Goal: Task Accomplishment & Management: Use online tool/utility

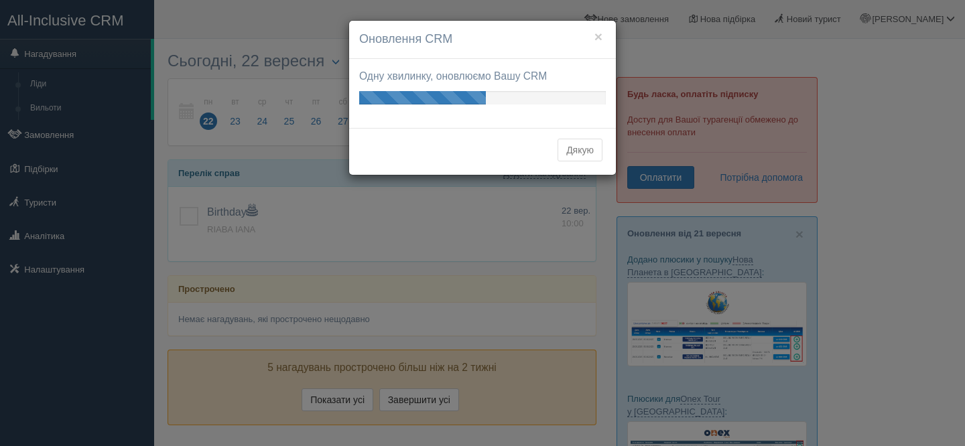
click at [33, 137] on div "× Оновлення CRM Одну хвилинку, оновлюємо Вашу CRM Ваші оновлення готові! Подиви…" at bounding box center [482, 223] width 965 height 446
click at [573, 147] on button "Дякую" at bounding box center [579, 150] width 45 height 23
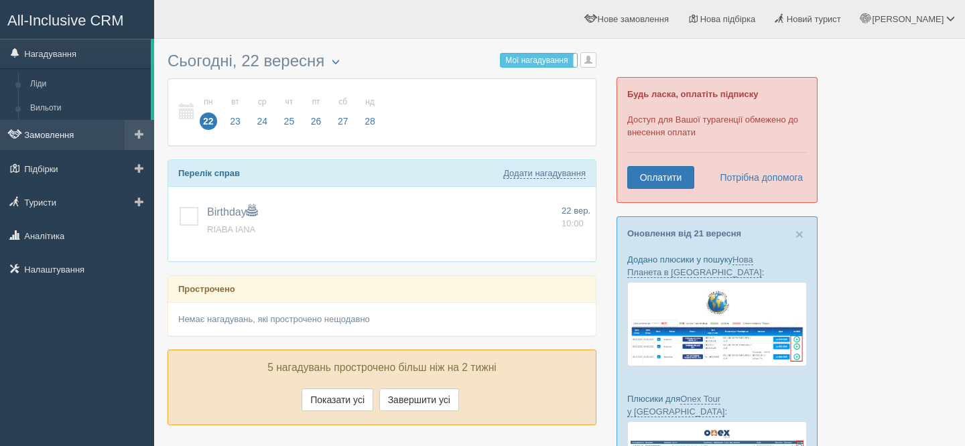
click at [54, 133] on link "Замовлення" at bounding box center [77, 134] width 154 height 29
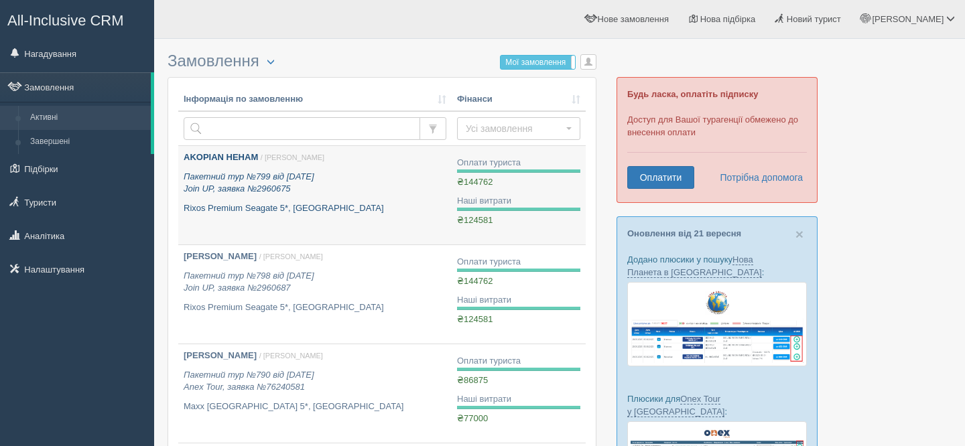
click at [296, 164] on p "AKOPIAN HEHAM / Юрій Х." at bounding box center [315, 157] width 263 height 13
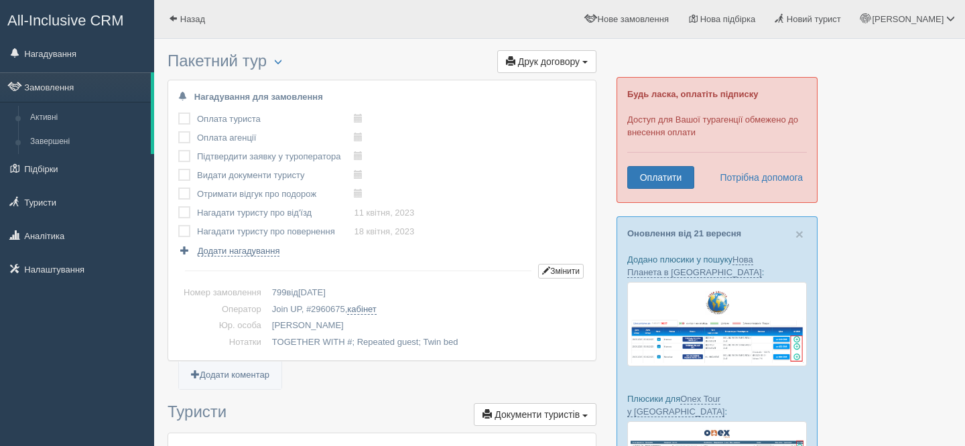
scroll to position [1314, 0]
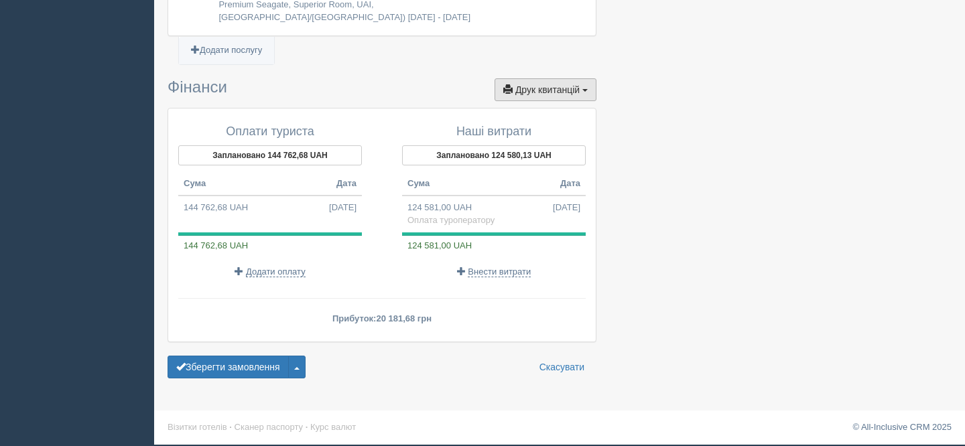
click at [545, 97] on button "Друк квитанцій Друк" at bounding box center [545, 89] width 102 height 23
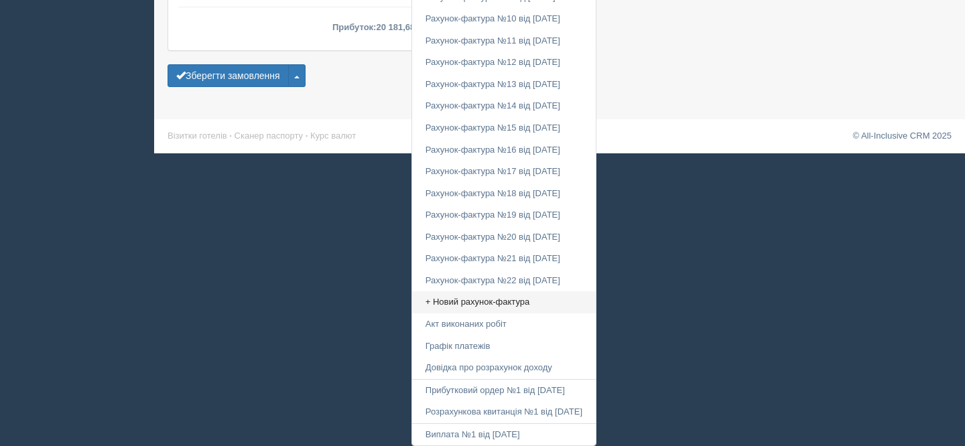
click at [470, 308] on link "+ Новий рахунок-фактура" at bounding box center [504, 302] width 184 height 22
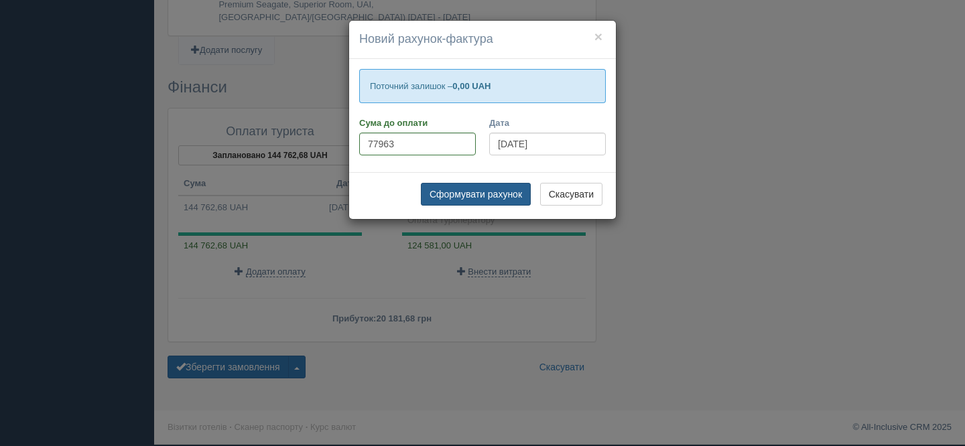
click at [482, 192] on button "Сформувати рахунок" at bounding box center [476, 194] width 110 height 23
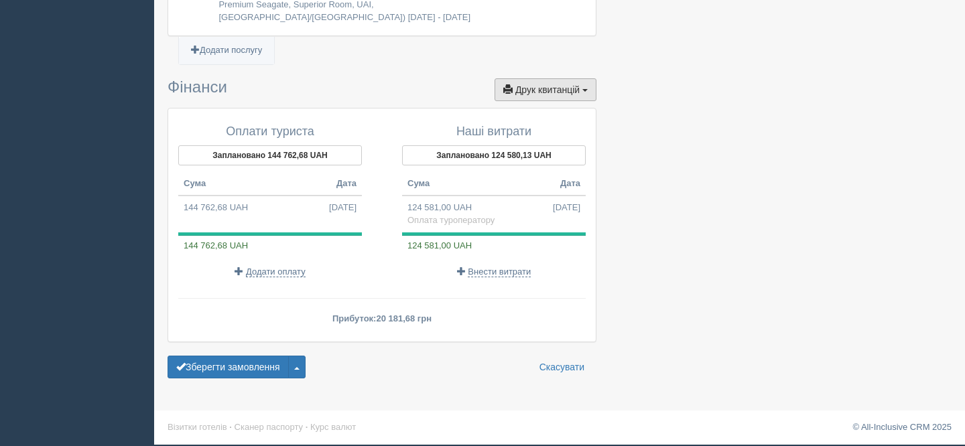
click at [548, 84] on span "Друк квитанцій" at bounding box center [547, 89] width 64 height 11
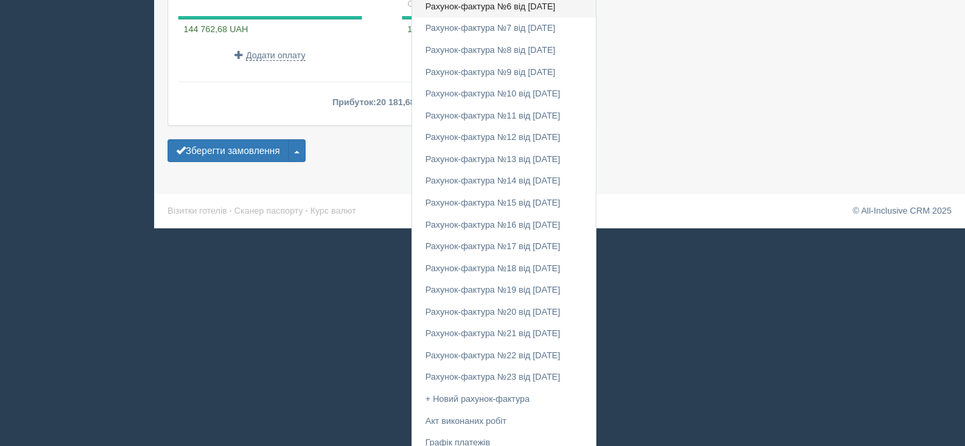
scroll to position [1628, 0]
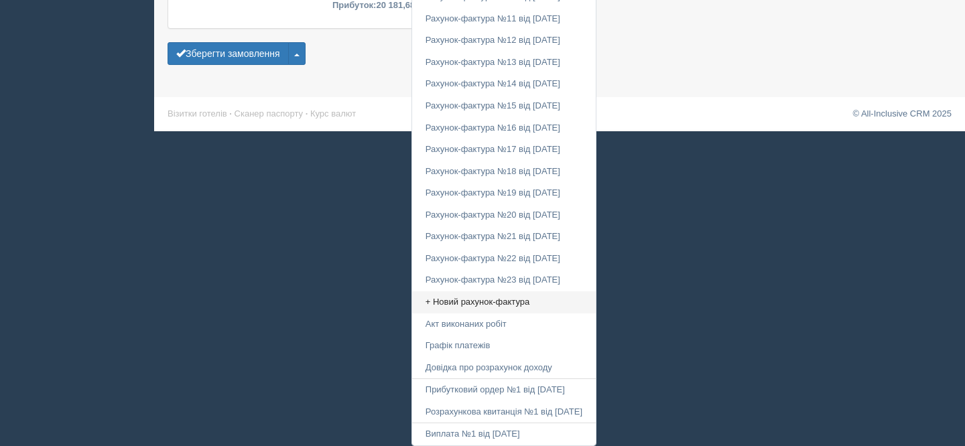
click at [476, 302] on link "+ Новий рахунок-фактура" at bounding box center [504, 302] width 184 height 22
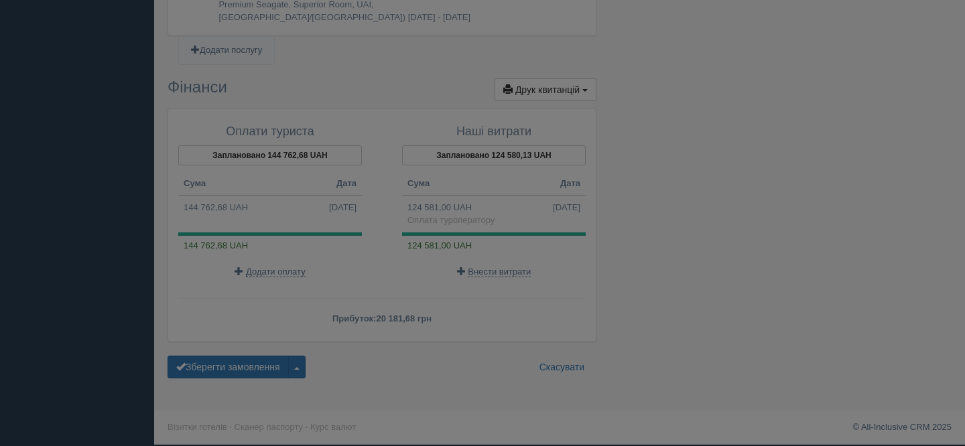
scroll to position [1314, 0]
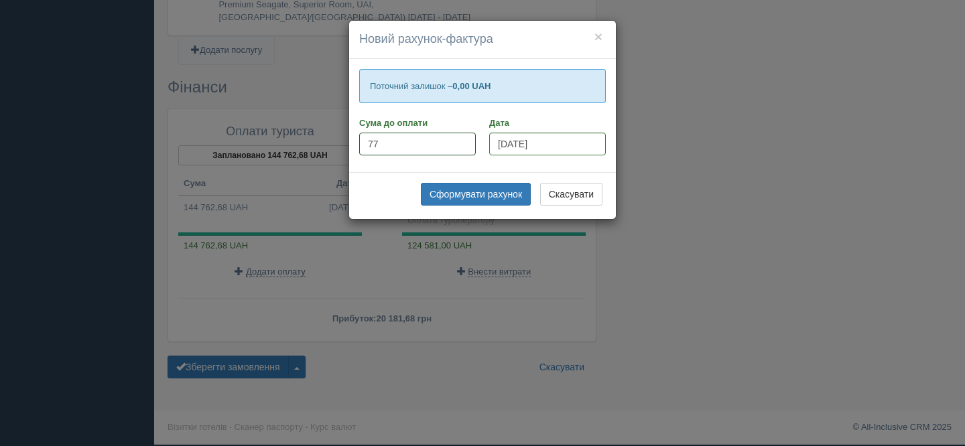
type input "7"
type input "85388"
click at [466, 192] on button "Сформувати рахунок" at bounding box center [476, 194] width 110 height 23
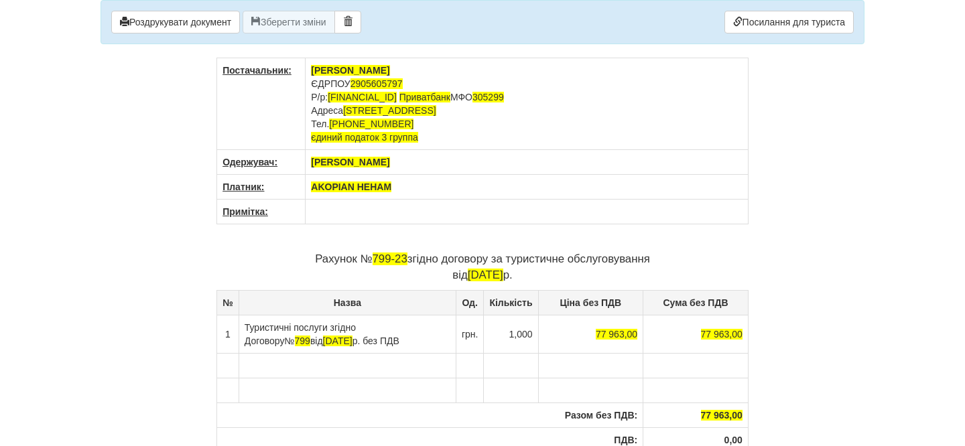
click at [419, 189] on th "AKOPIAN HEHAM" at bounding box center [526, 187] width 443 height 25
click at [405, 258] on p "Рахунок № 799-23 згідно договору за туристичне обслуговування від [DATE]" at bounding box center [482, 267] width 532 height 32
drag, startPoint x: 401, startPoint y: 259, endPoint x: 490, endPoint y: 263, distance: 89.2
click at [490, 262] on p "Рахунок № 859 згідно договору за туристичне обслуговування від [DATE]" at bounding box center [482, 267] width 532 height 32
drag, startPoint x: 338, startPoint y: 327, endPoint x: 414, endPoint y: 325, distance: 76.4
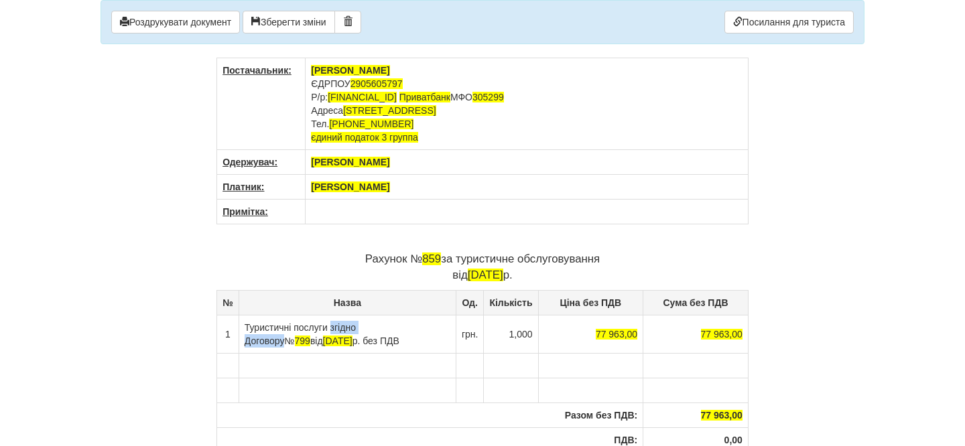
click at [414, 325] on td "Туристичні послуги згідно Договору № 799 від [DATE] без ПДВ" at bounding box center [346, 334] width 217 height 38
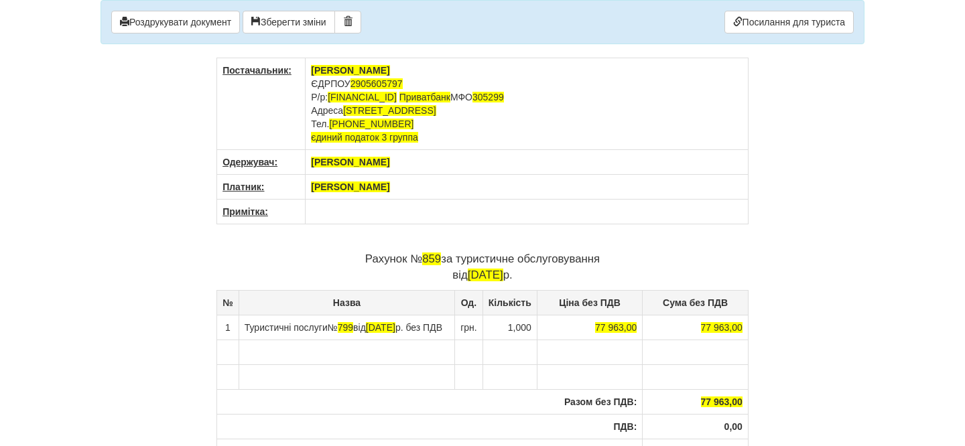
click at [370, 328] on td "Туристичні послуги № 799 від 22.03.2023 р. без ПДВ" at bounding box center [346, 327] width 216 height 25
click at [338, 326] on td "Туристичні послуги №859 від 22.03.2023 р. без ПДВ" at bounding box center [346, 327] width 216 height 25
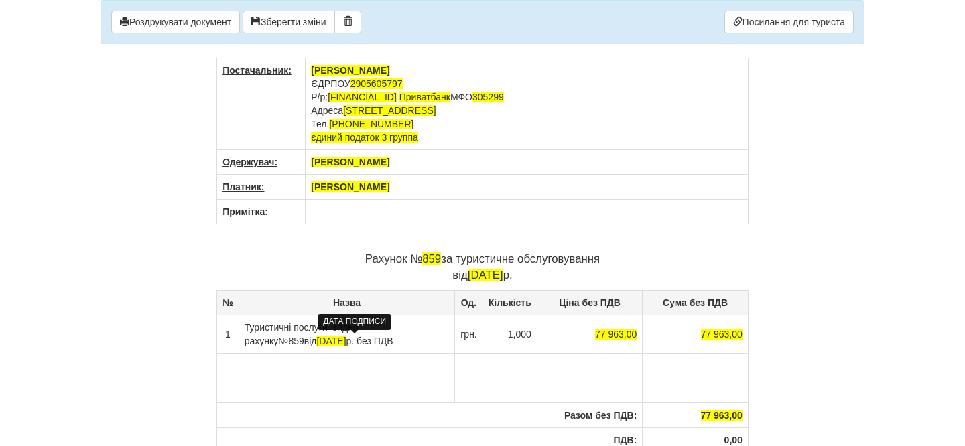
click at [346, 341] on span "[DATE]" at bounding box center [330, 341] width 29 height 11
click at [364, 393] on td at bounding box center [346, 390] width 216 height 25
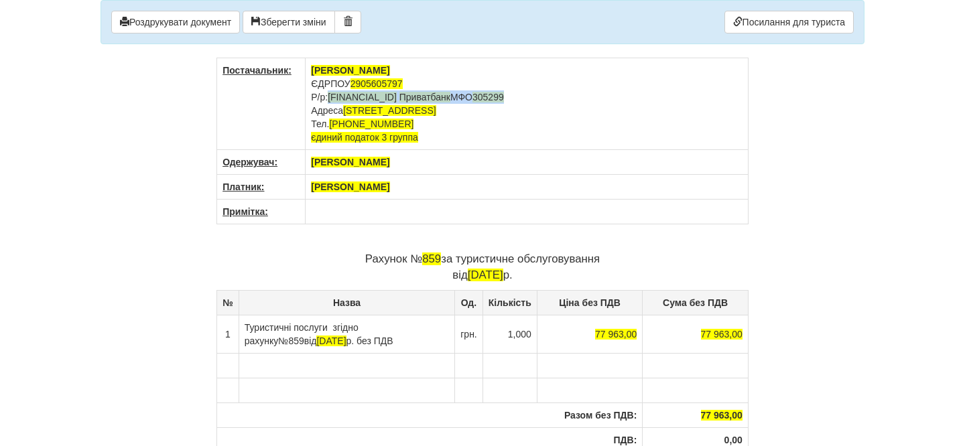
drag, startPoint x: 332, startPoint y: 95, endPoint x: 625, endPoint y: 96, distance: 293.4
click at [625, 96] on td "[PERSON_NAME] ЄДРПОУ 2905605797 Р/р: [FINANCIAL_ID] Приватбанк МФО 305299 Адрес…" at bounding box center [526, 104] width 443 height 92
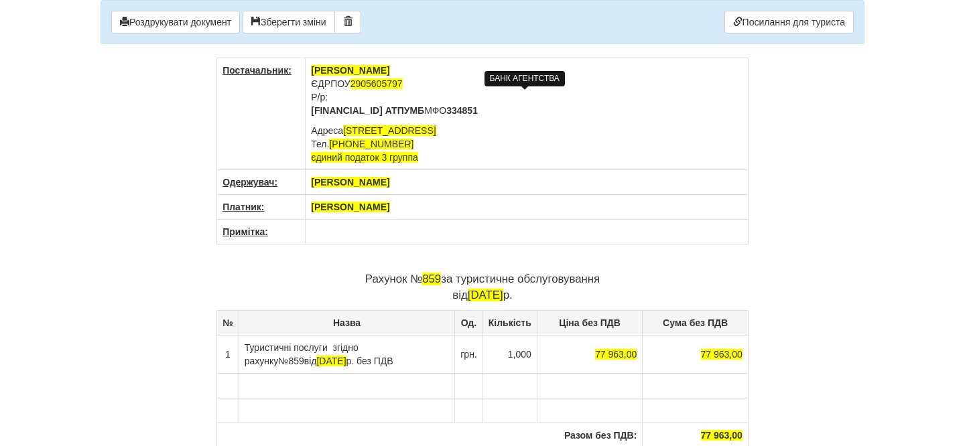
click at [312, 111] on b "[FINANCIAL_ID]" at bounding box center [347, 110] width 72 height 11
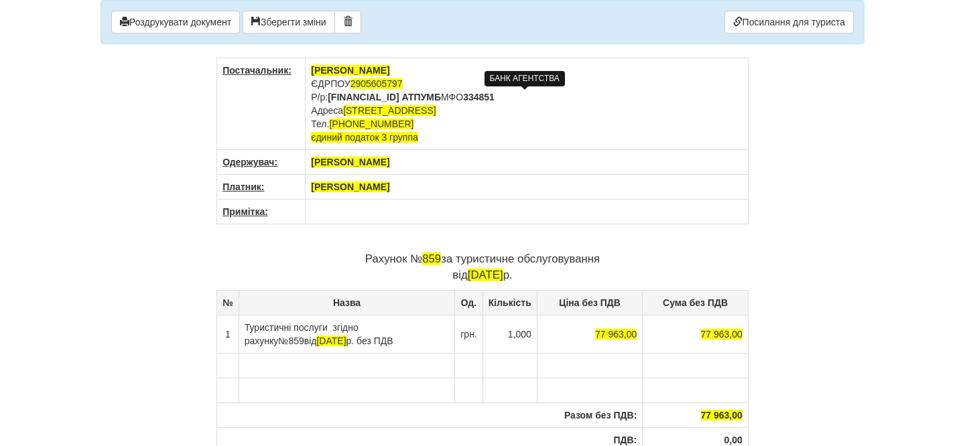
click at [656, 138] on td "[PERSON_NAME] ЄДРПОУ 2905605797 Р/р: [FINANCIAL_ID] АТ ПУМБ МФО 3 34851 [STREET…" at bounding box center [526, 104] width 443 height 92
click at [211, 23] on button "Роздрукувати документ" at bounding box center [175, 22] width 129 height 23
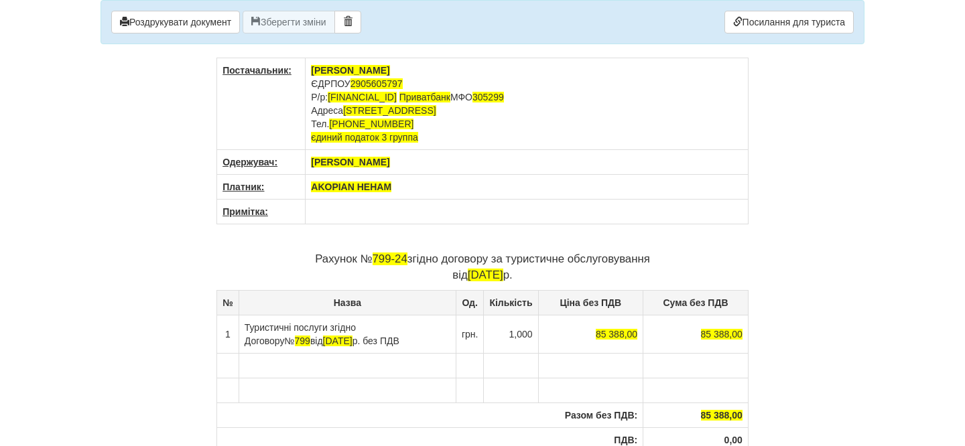
click at [411, 187] on th "AKOPIAN HEHAM" at bounding box center [526, 187] width 443 height 25
click at [407, 259] on p "Рахунок № 799-24 згідно договору за туристичне обслуговування від [DATE]" at bounding box center [482, 267] width 532 height 32
drag, startPoint x: 487, startPoint y: 260, endPoint x: 400, endPoint y: 261, distance: 87.1
click at [399, 259] on p "Рахунок №860 згідно договору за туристичне обслуговування від [DATE]" at bounding box center [482, 267] width 532 height 32
drag, startPoint x: 409, startPoint y: 328, endPoint x: 368, endPoint y: 326, distance: 41.6
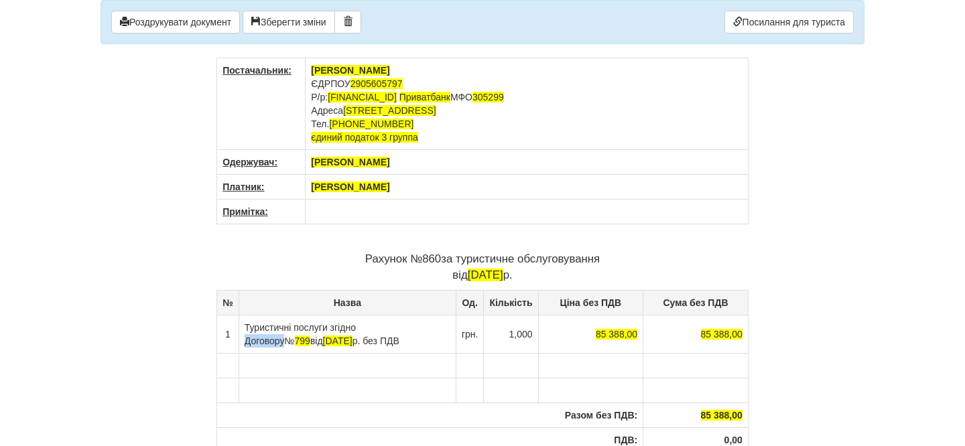
click at [368, 326] on td "Туристичні послуги згідно Договору № 799 від [DATE] без ПДВ" at bounding box center [346, 334] width 217 height 38
click at [303, 336] on span "799" at bounding box center [295, 341] width 15 height 11
click at [346, 339] on span "[DATE]" at bounding box center [330, 341] width 29 height 11
click at [380, 382] on td at bounding box center [346, 390] width 216 height 25
click at [186, 21] on button "Роздрукувати документ" at bounding box center [175, 22] width 129 height 23
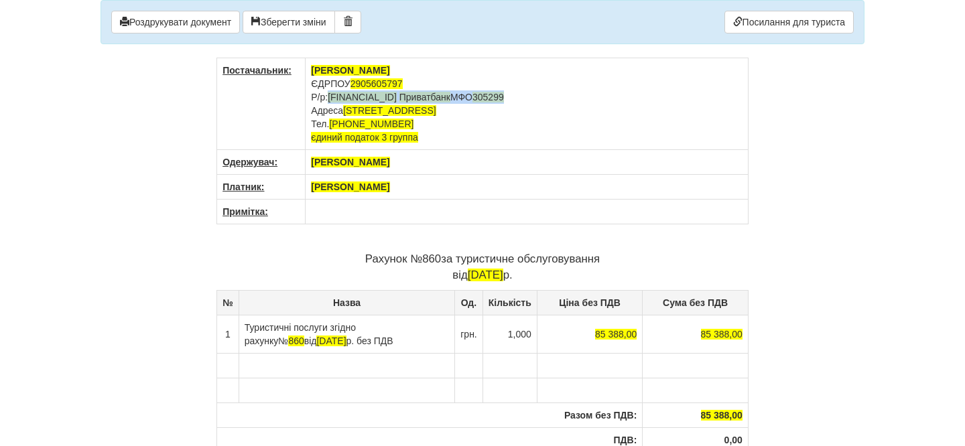
drag, startPoint x: 330, startPoint y: 98, endPoint x: 604, endPoint y: 98, distance: 274.0
click at [616, 98] on td "[PERSON_NAME] ЄДРПОУ 2905605797 Р/р: [FINANCIAL_ID] Приватбанк МФО 305299 Адрес…" at bounding box center [526, 104] width 443 height 92
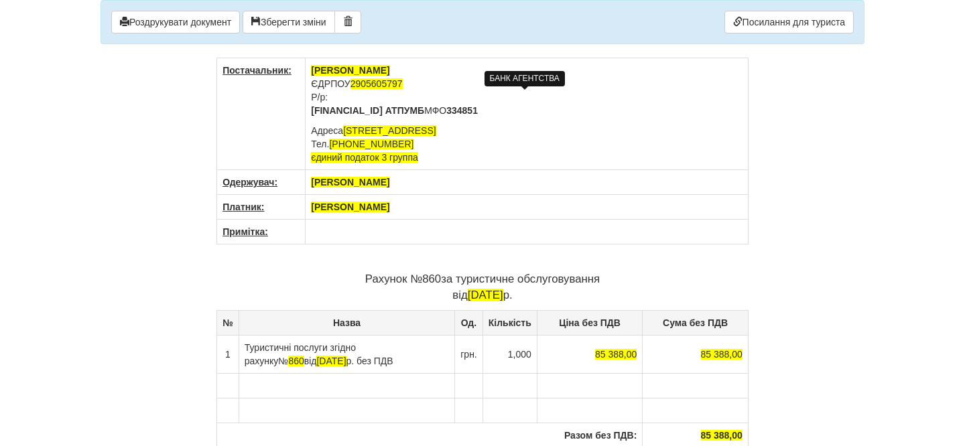
click at [311, 111] on b "[FINANCIAL_ID]" at bounding box center [347, 110] width 72 height 11
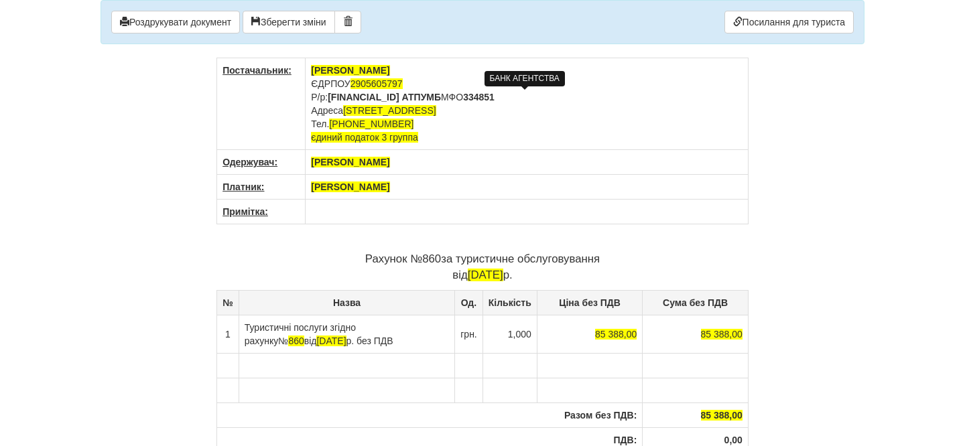
click at [642, 148] on td "[PERSON_NAME] ЄДРПОУ 2905605797 Р/р: [FINANCIAL_ID] АТ ПУМБ МФО 3 34851 [STREET…" at bounding box center [526, 104] width 443 height 92
click at [190, 19] on button "Роздрукувати документ" at bounding box center [175, 22] width 129 height 23
